Goal: Information Seeking & Learning: Check status

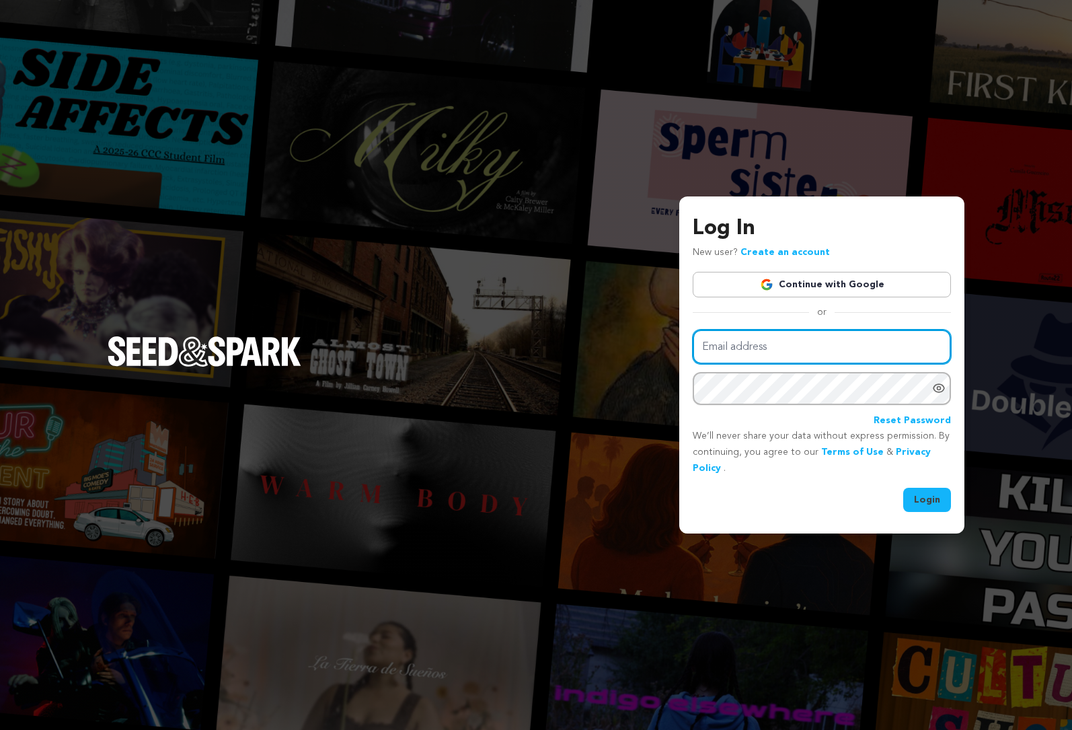
type input "[DOMAIN_NAME][EMAIL_ADDRESS][DOMAIN_NAME]"
click at [934, 500] on button "Login" at bounding box center [927, 500] width 48 height 24
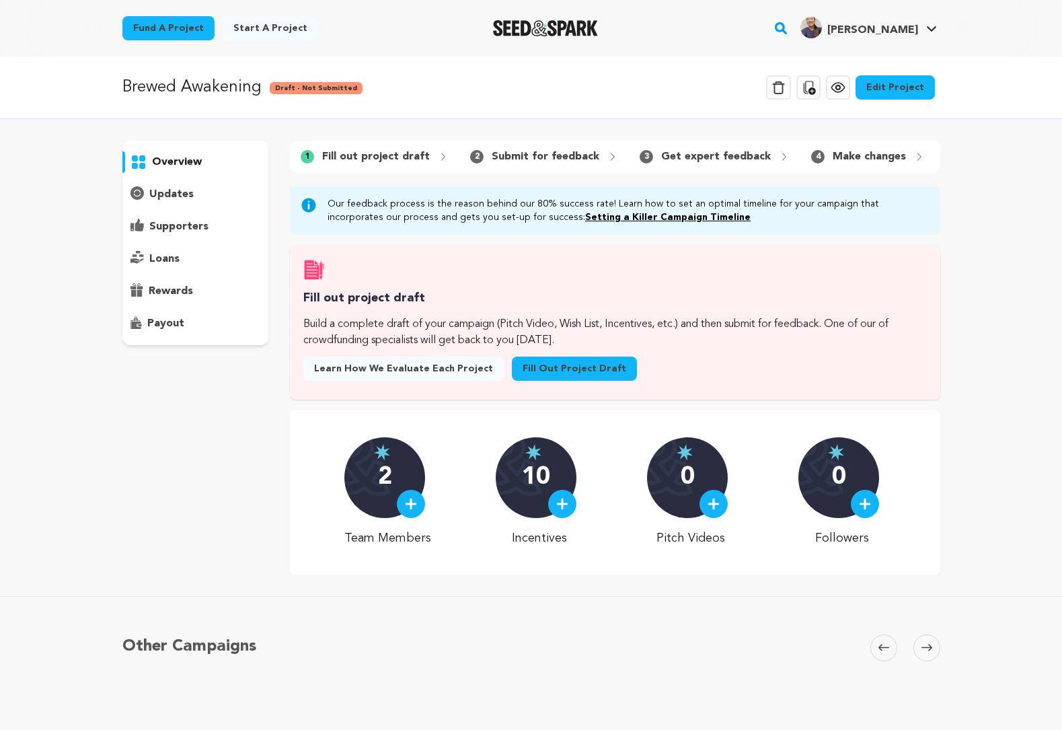
click at [173, 196] on p "updates" at bounding box center [171, 194] width 44 height 16
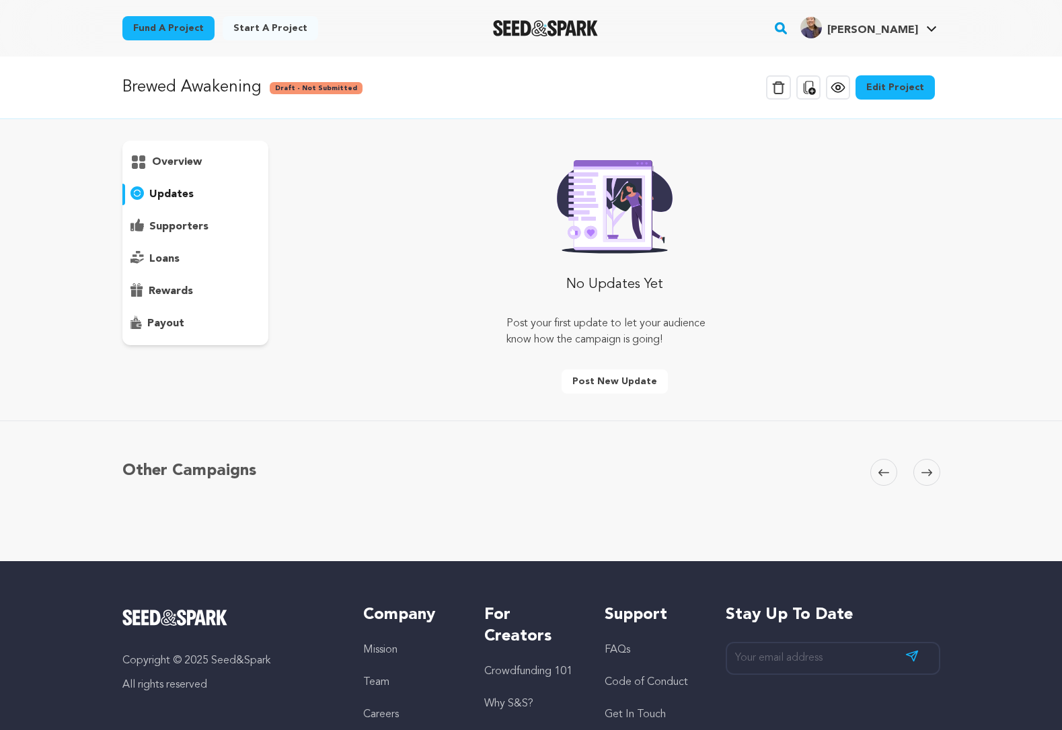
click at [175, 224] on p "supporters" at bounding box center [178, 227] width 59 height 16
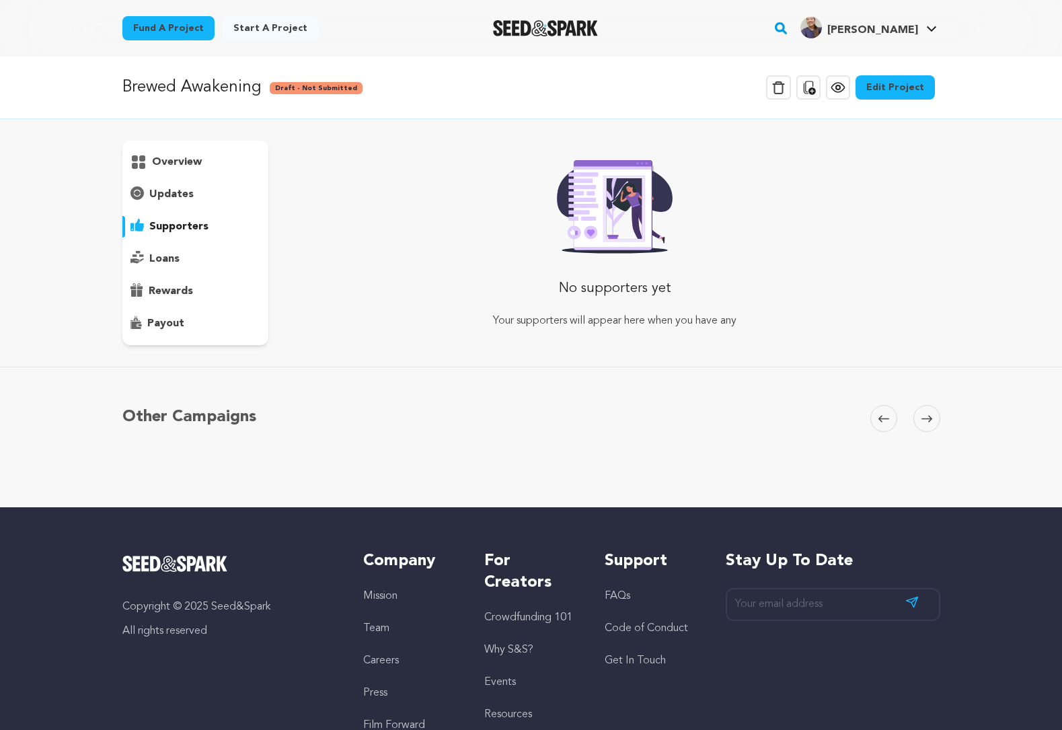
click at [167, 256] on p "loans" at bounding box center [164, 259] width 30 height 16
click at [173, 288] on p "rewards" at bounding box center [171, 291] width 44 height 16
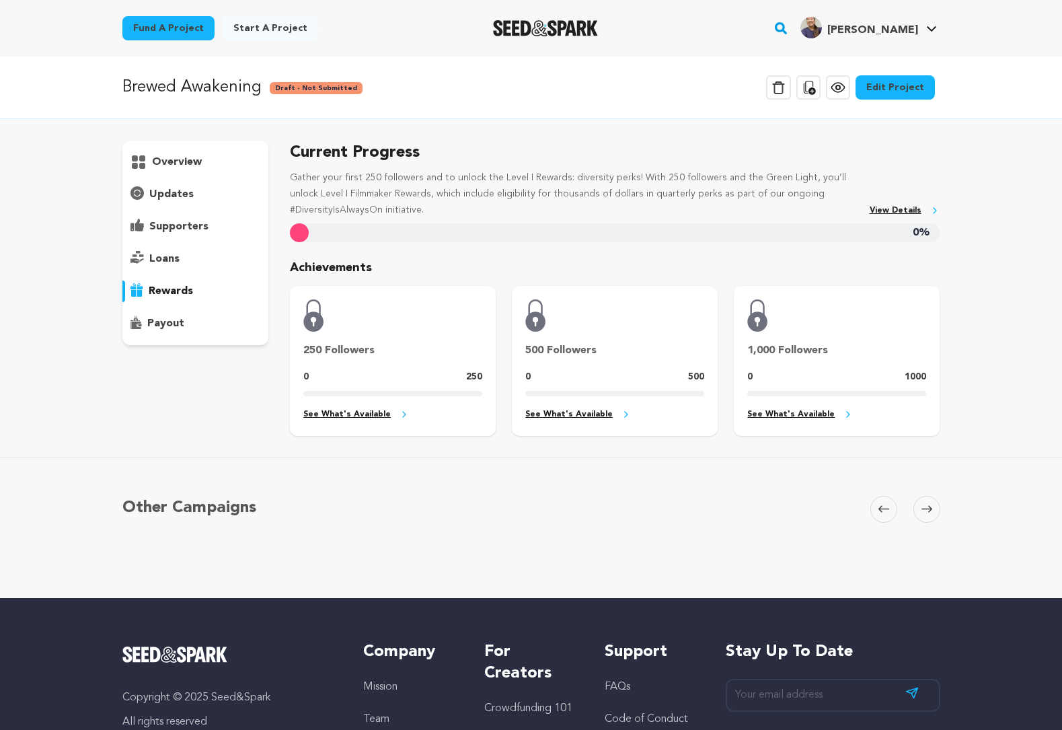
click at [165, 325] on p "payout" at bounding box center [165, 323] width 37 height 16
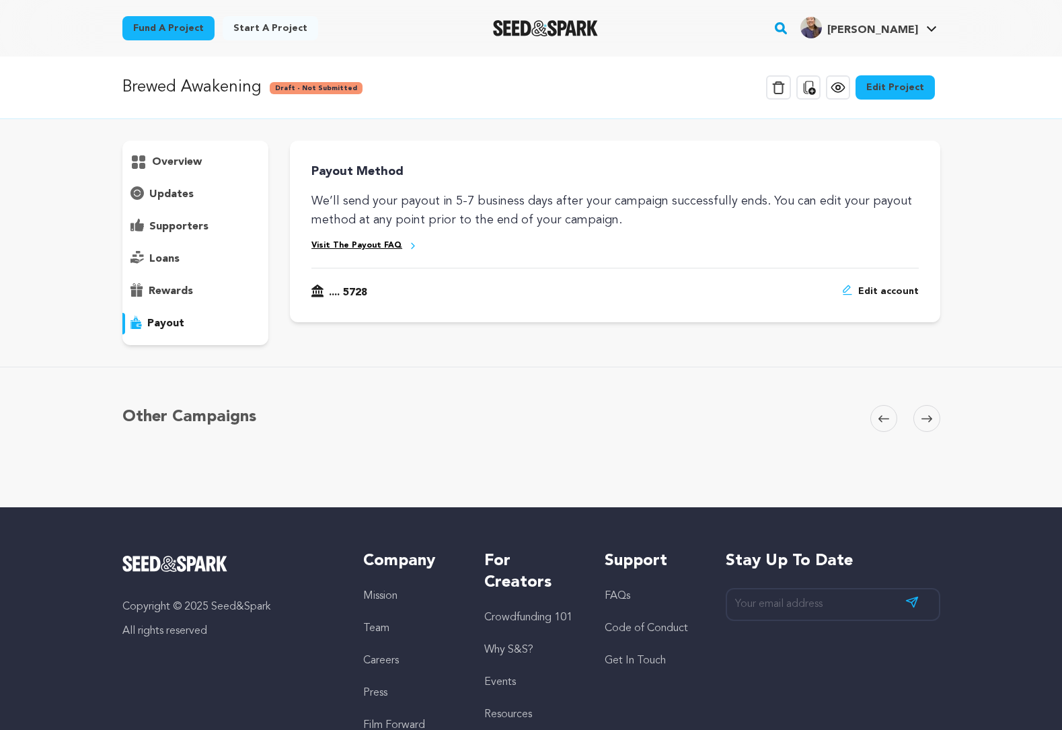
click at [175, 161] on p "overview" at bounding box center [177, 162] width 50 height 16
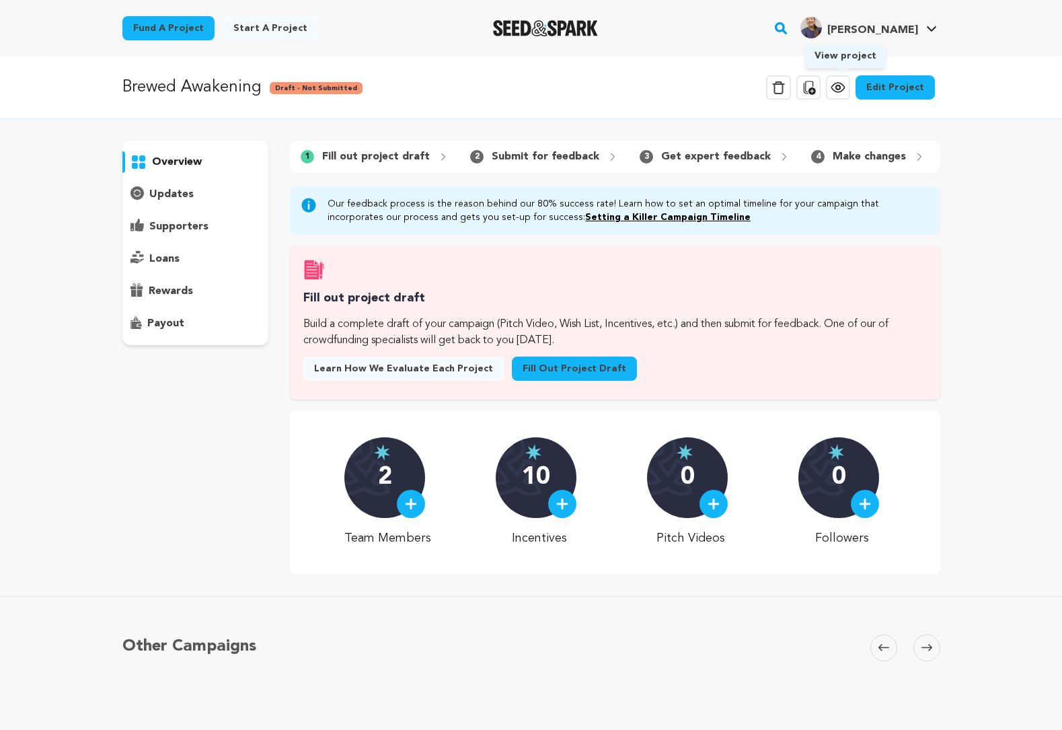
click at [840, 85] on icon at bounding box center [838, 87] width 4 height 4
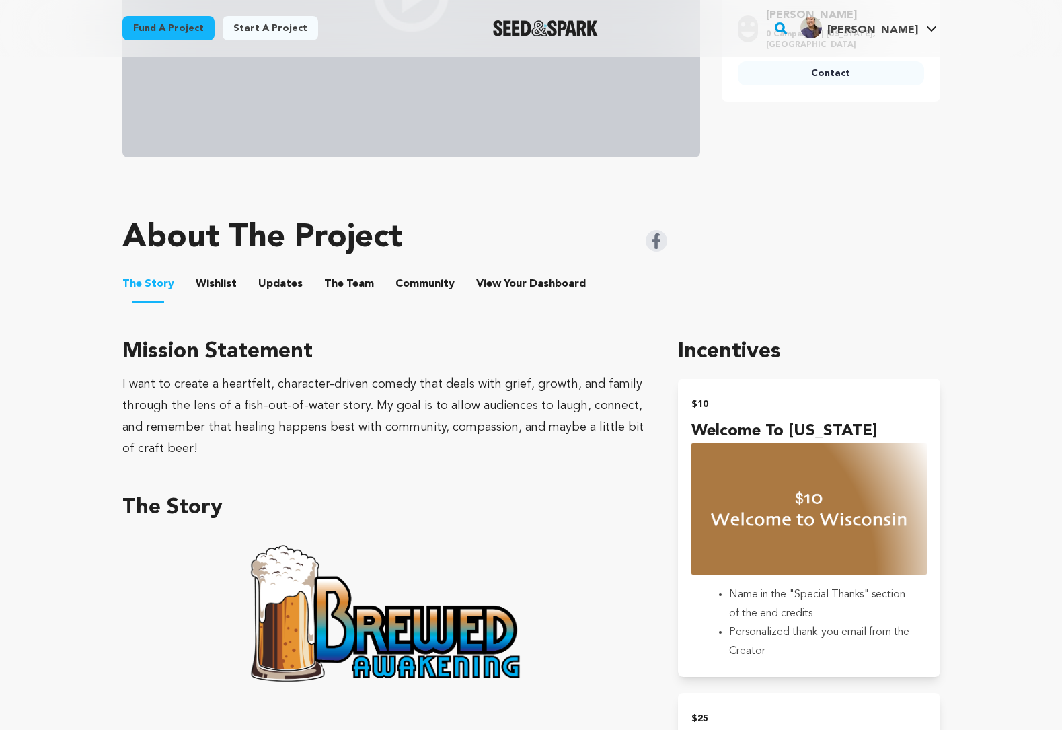
scroll to position [417, 0]
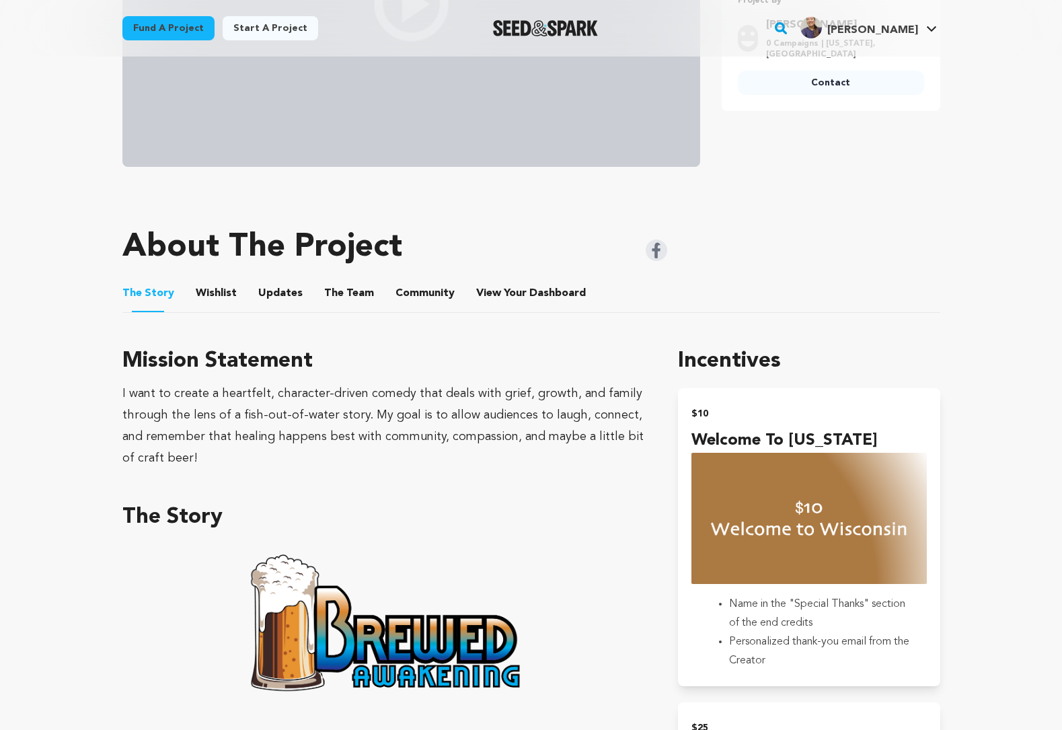
click at [207, 297] on button "Wishlist" at bounding box center [216, 296] width 32 height 32
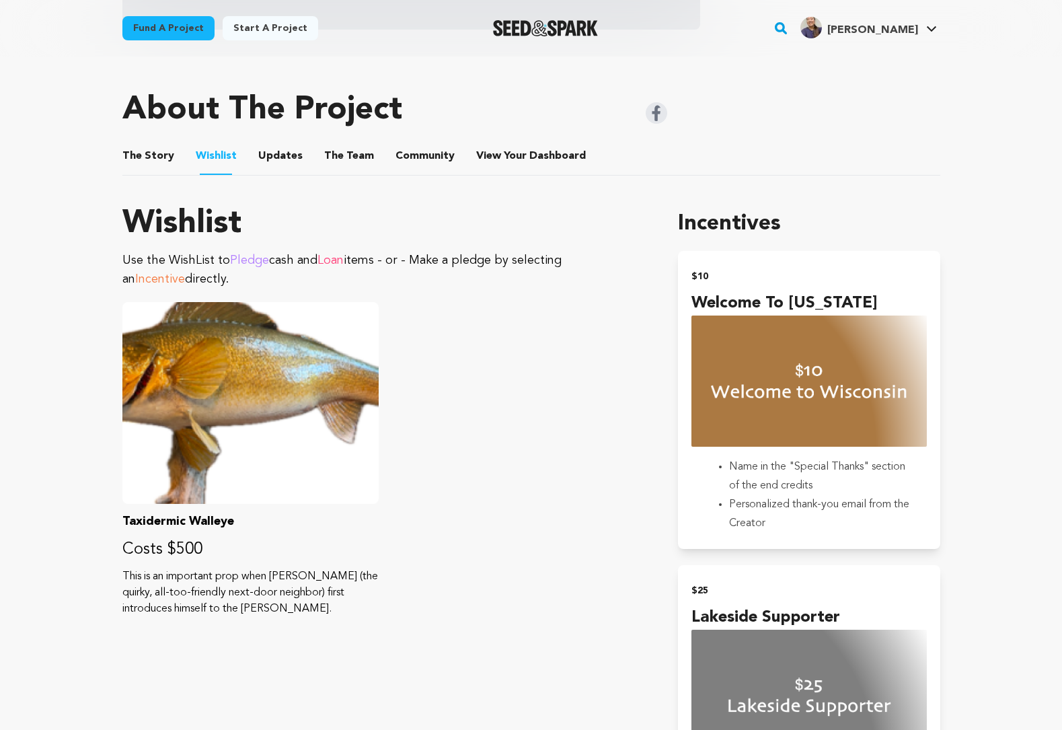
scroll to position [541, 0]
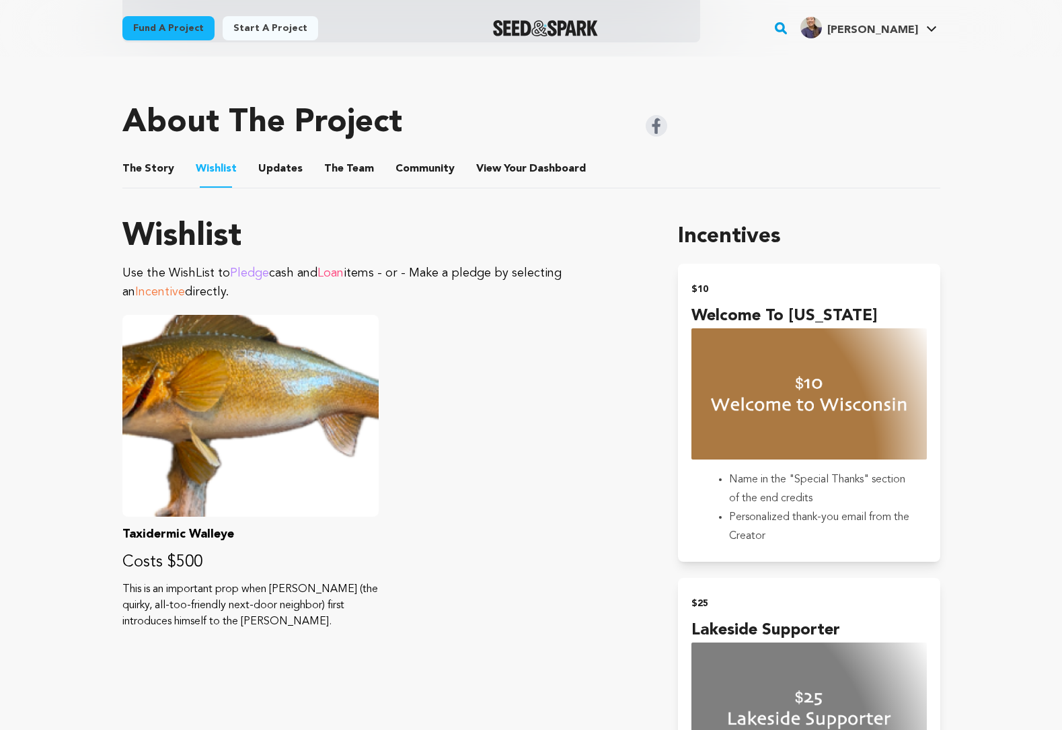
click at [276, 167] on button "Updates" at bounding box center [280, 171] width 32 height 32
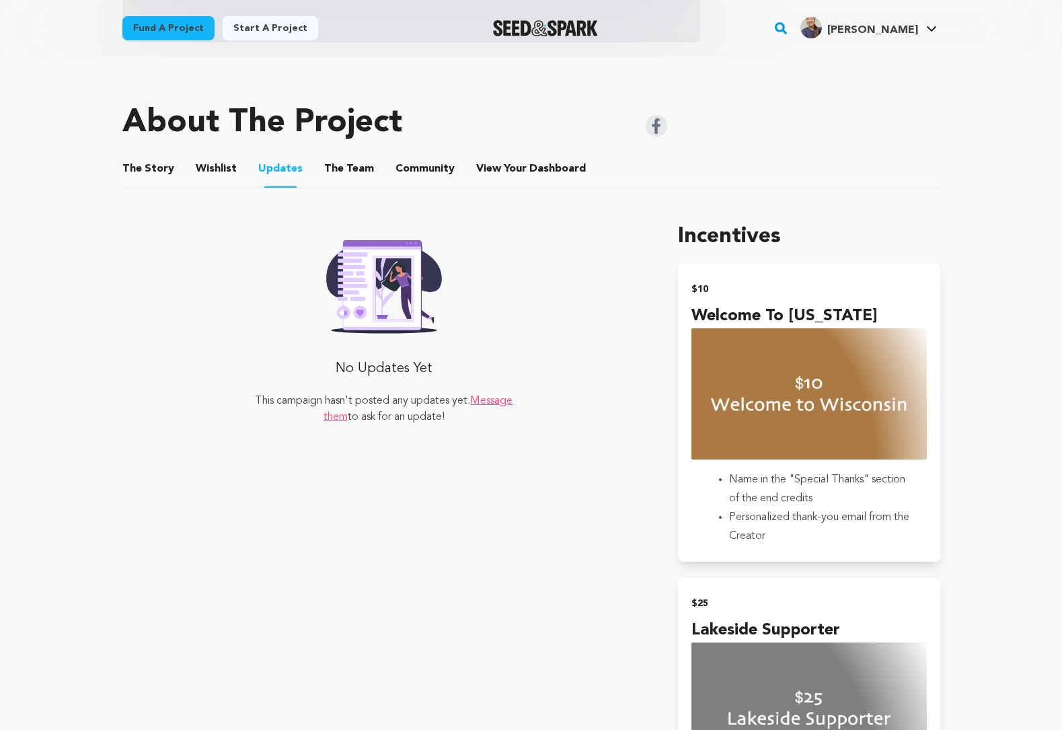
click at [357, 171] on button "The Team" at bounding box center [349, 171] width 32 height 32
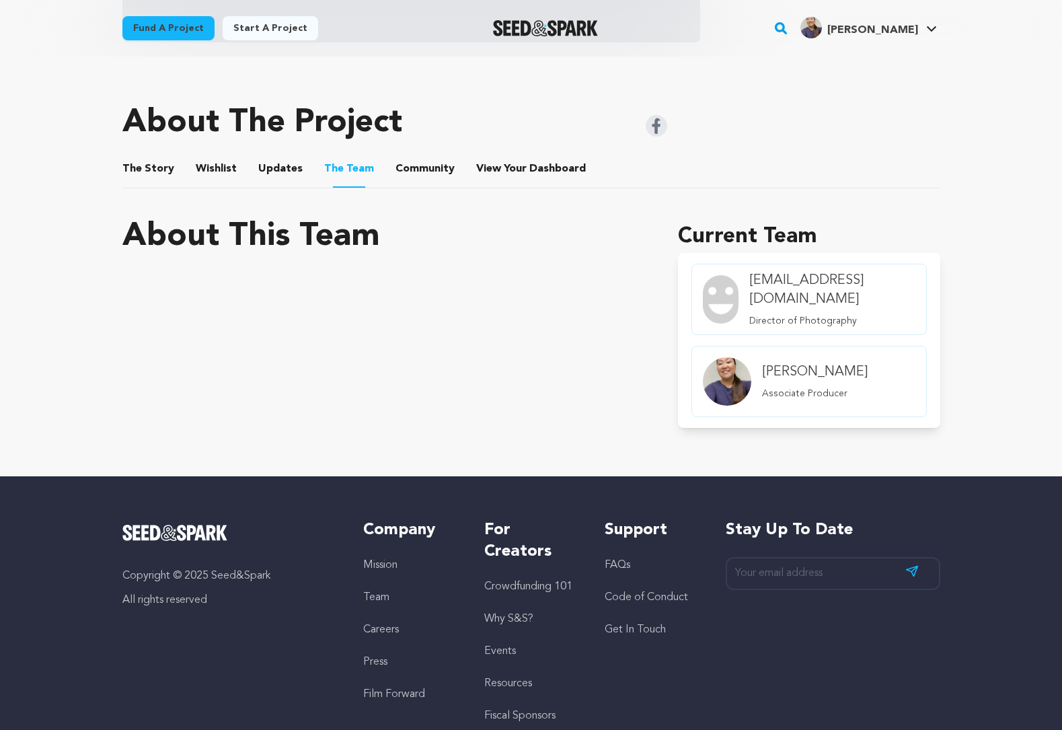
click at [275, 167] on button "Updates" at bounding box center [280, 171] width 32 height 32
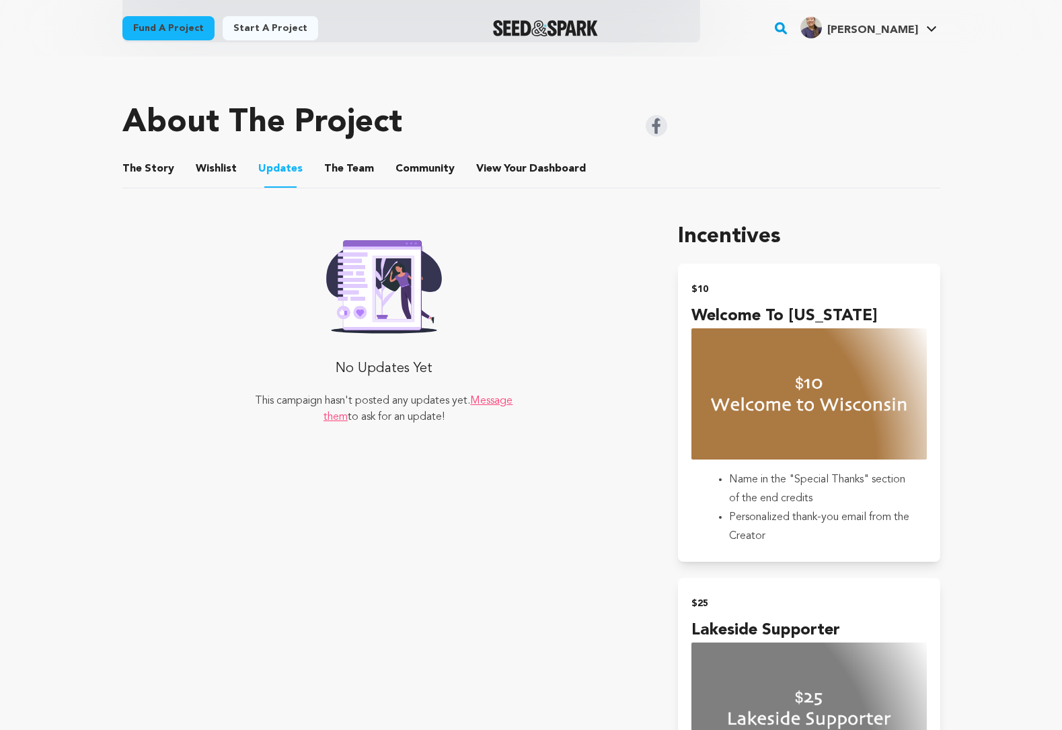
click at [338, 166] on button "The Team" at bounding box center [349, 171] width 32 height 32
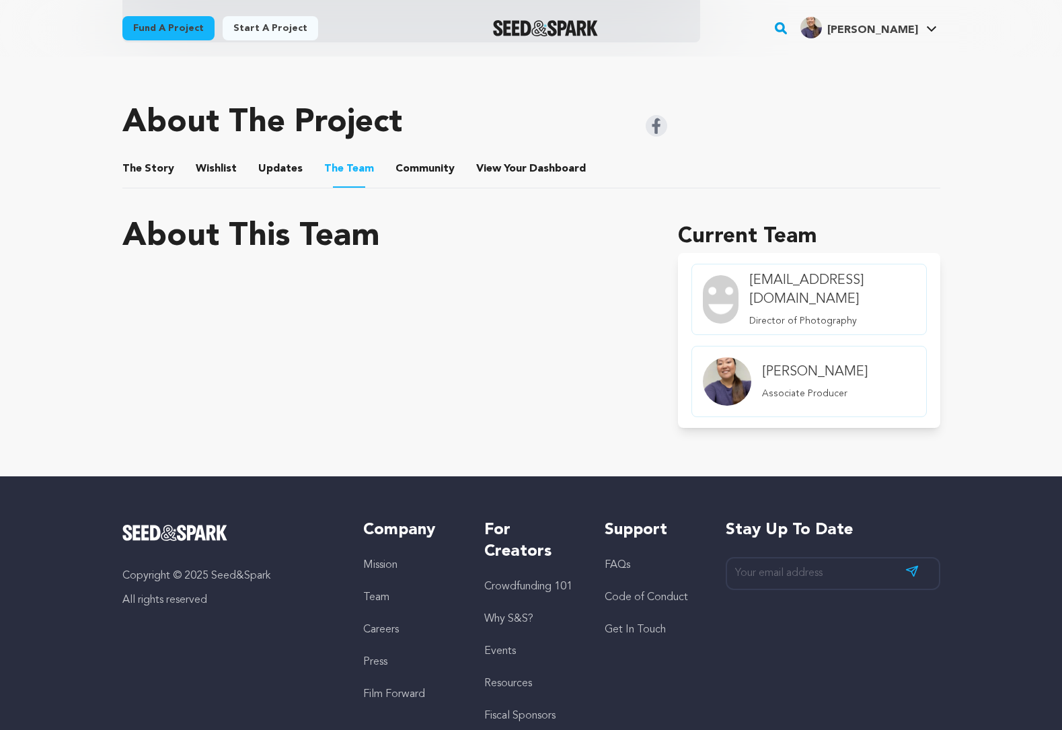
click at [427, 169] on button "Community" at bounding box center [425, 171] width 32 height 32
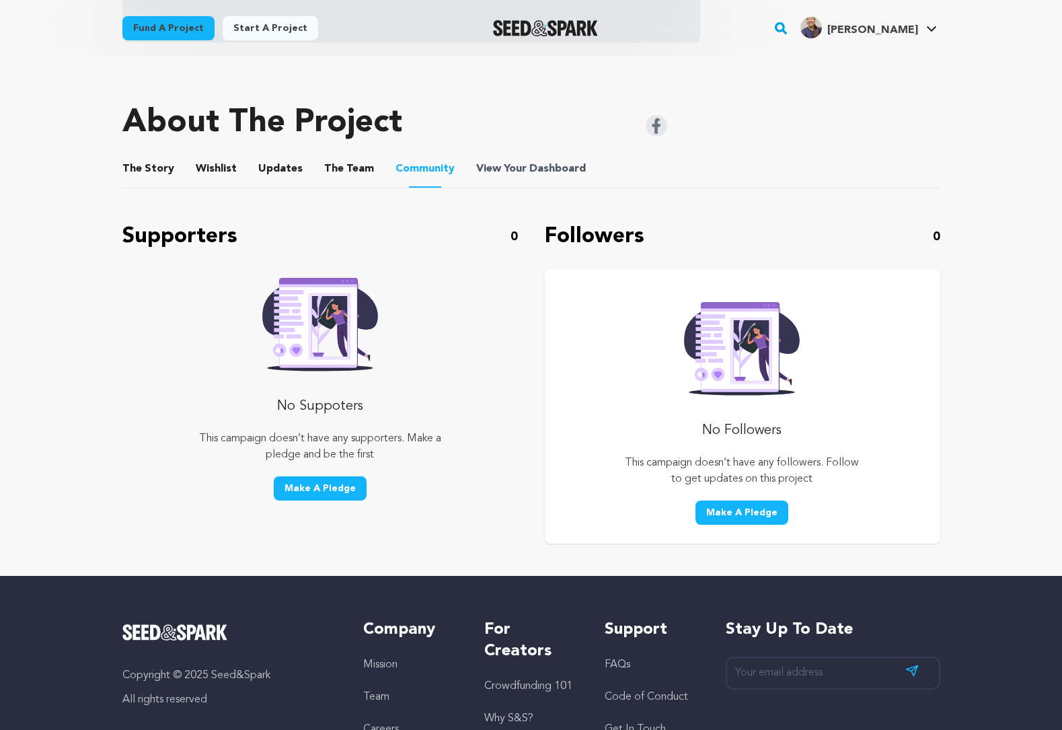
click at [510, 166] on span "View Your Dashboard" at bounding box center [532, 169] width 112 height 16
